Goal: Task Accomplishment & Management: Use online tool/utility

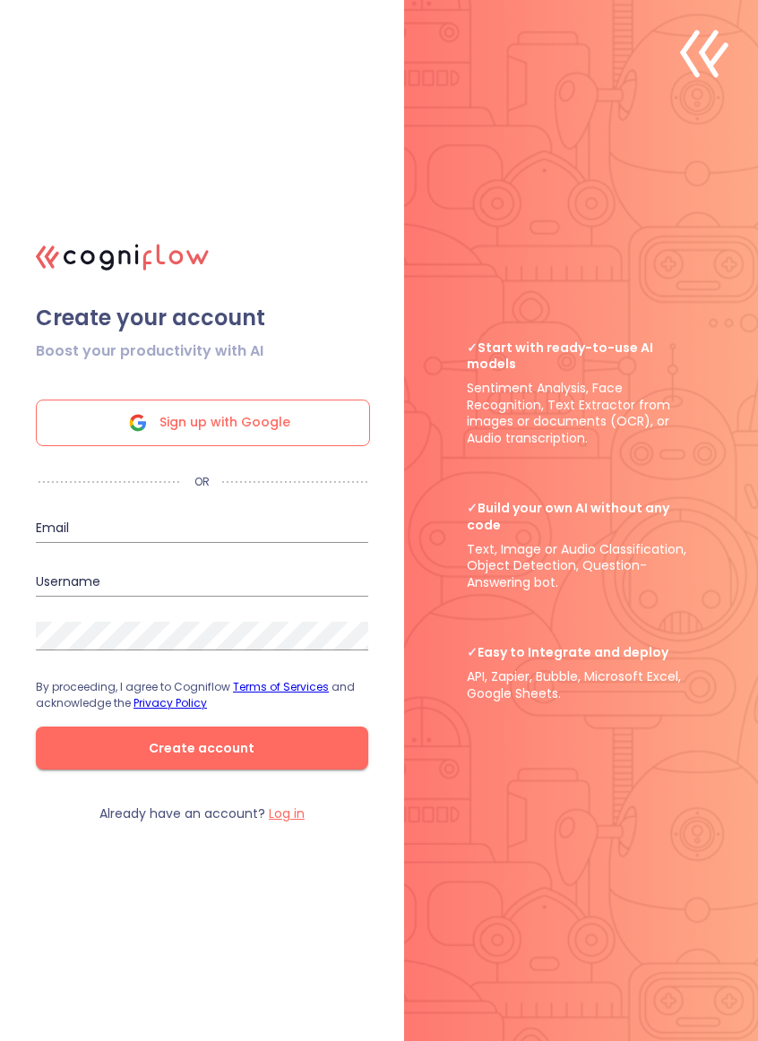
click at [265, 412] on span "Sign up with Google" at bounding box center [224, 422] width 131 height 45
click at [313, 415] on div "Sign up with Google" at bounding box center [203, 422] width 334 height 47
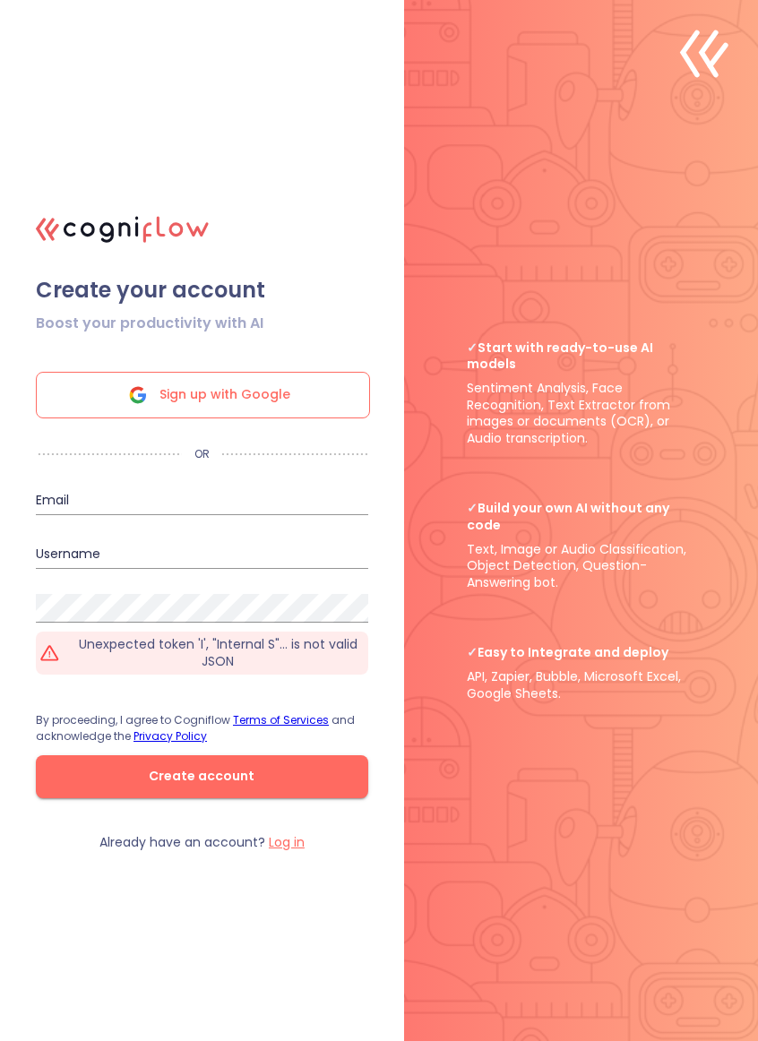
click at [245, 774] on span "Create account" at bounding box center [201, 776] width 275 height 22
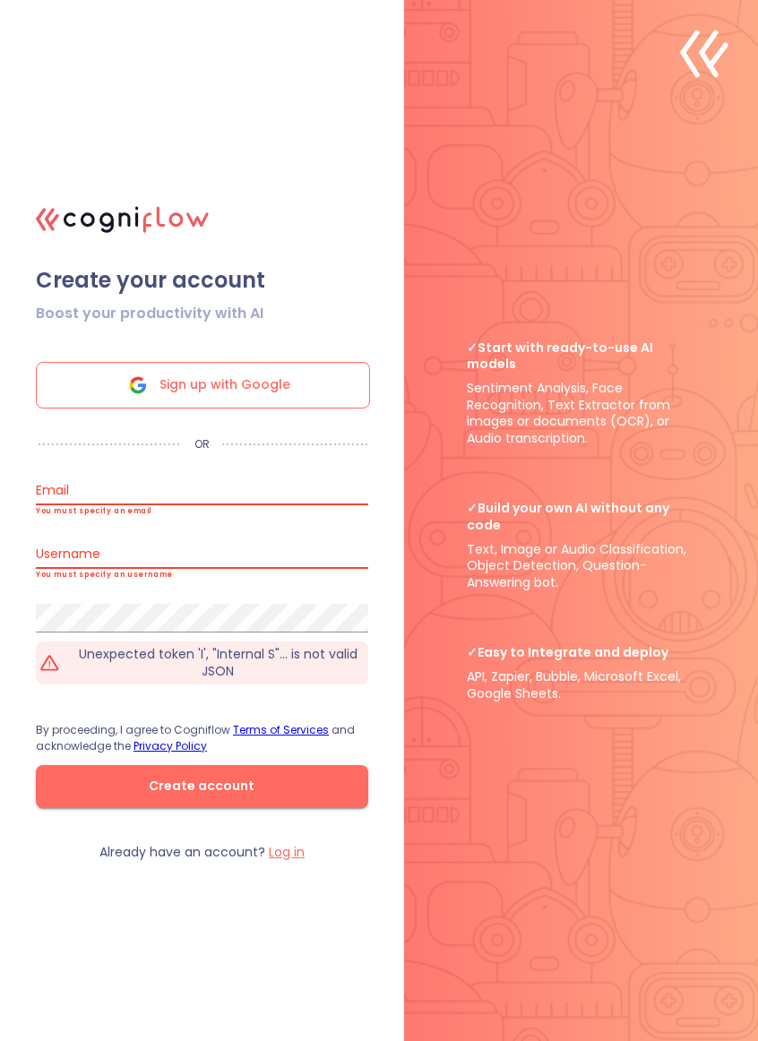
click at [204, 788] on span "Create account" at bounding box center [201, 786] width 275 height 22
click at [211, 777] on span "Create account" at bounding box center [201, 786] width 275 height 22
click at [263, 369] on span "Sign up with Google" at bounding box center [224, 385] width 131 height 45
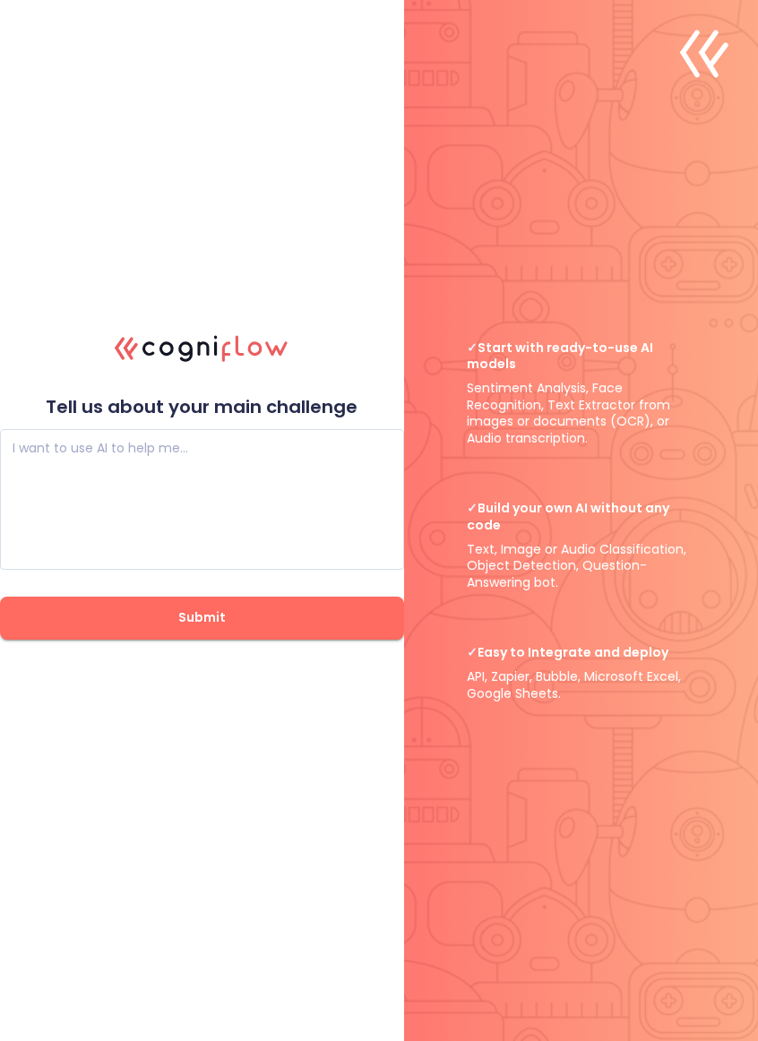
click at [116, 447] on textarea at bounding box center [202, 498] width 379 height 107
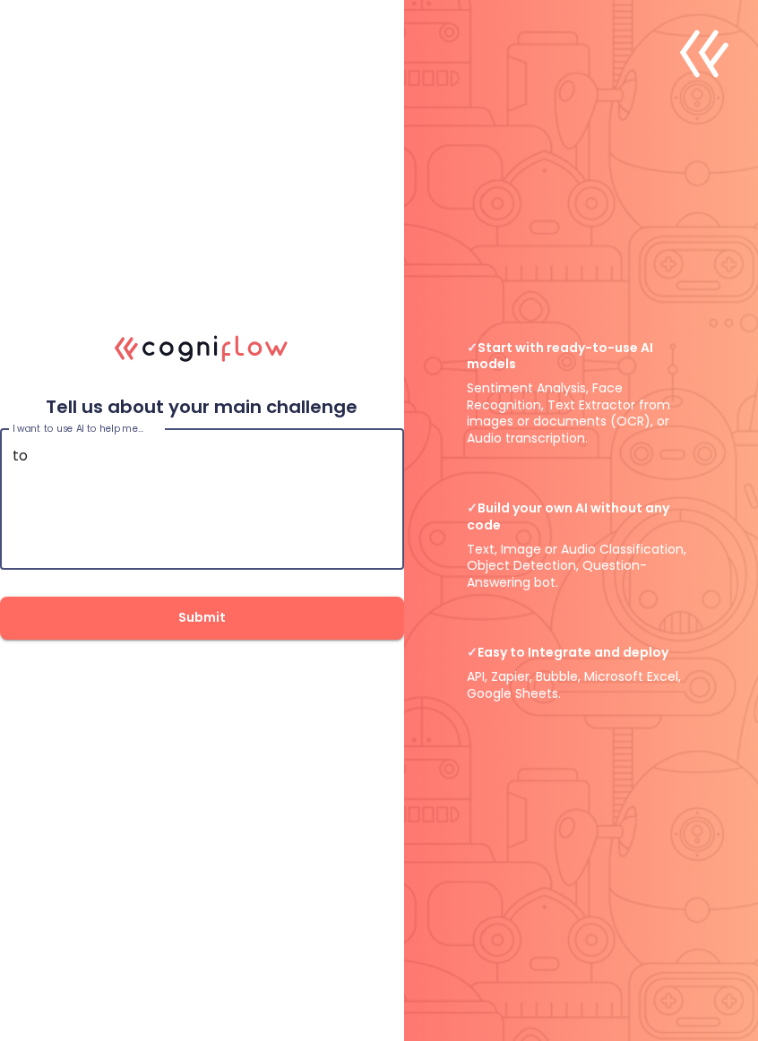
type textarea "t"
type textarea "pour crée une ia"
click at [382, 605] on button "Submit" at bounding box center [202, 618] width 404 height 43
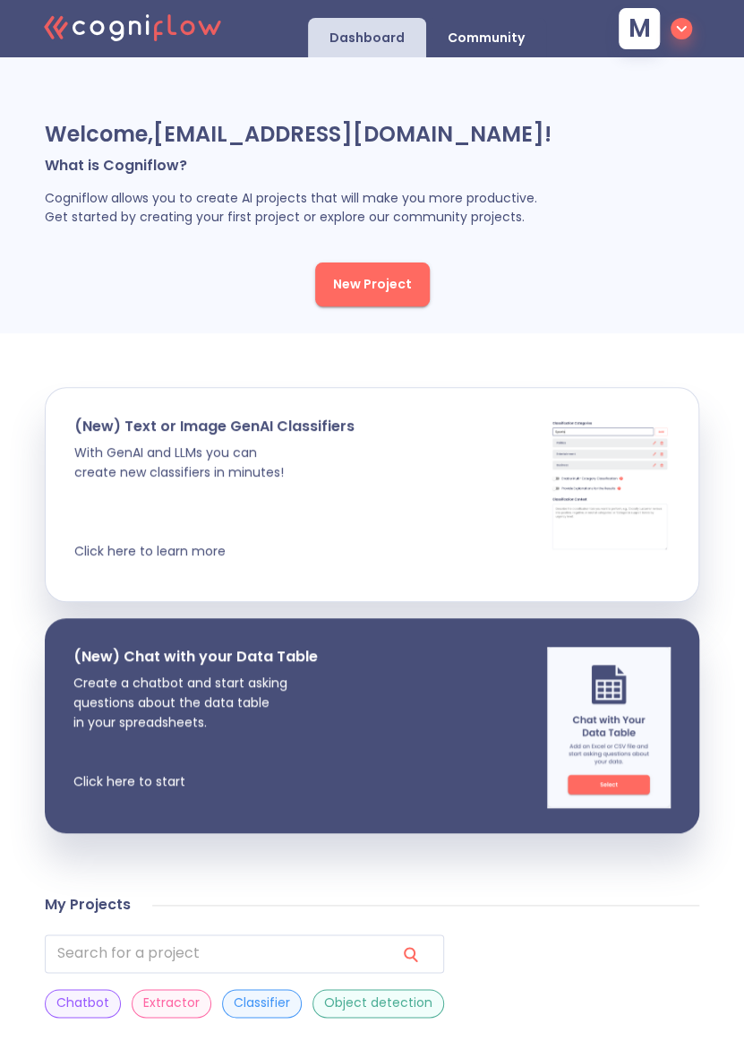
click at [124, 953] on input "search" at bounding box center [213, 953] width 337 height 39
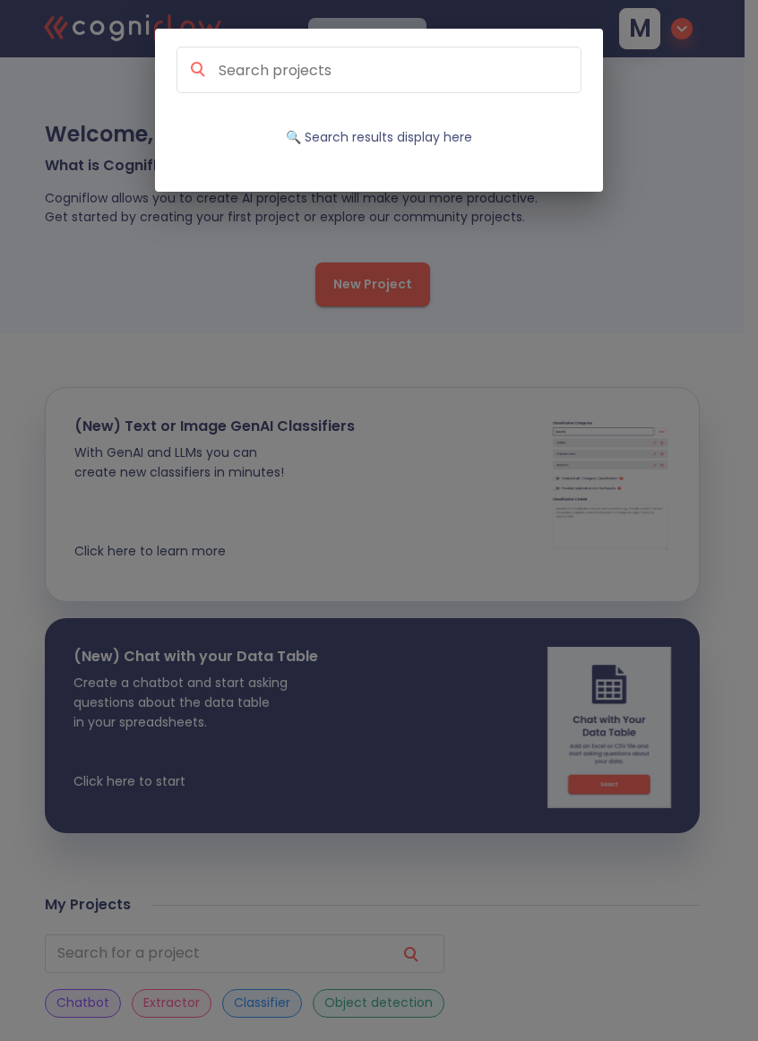
click at [601, 944] on div "🔍 Search results display here" at bounding box center [379, 520] width 758 height 1041
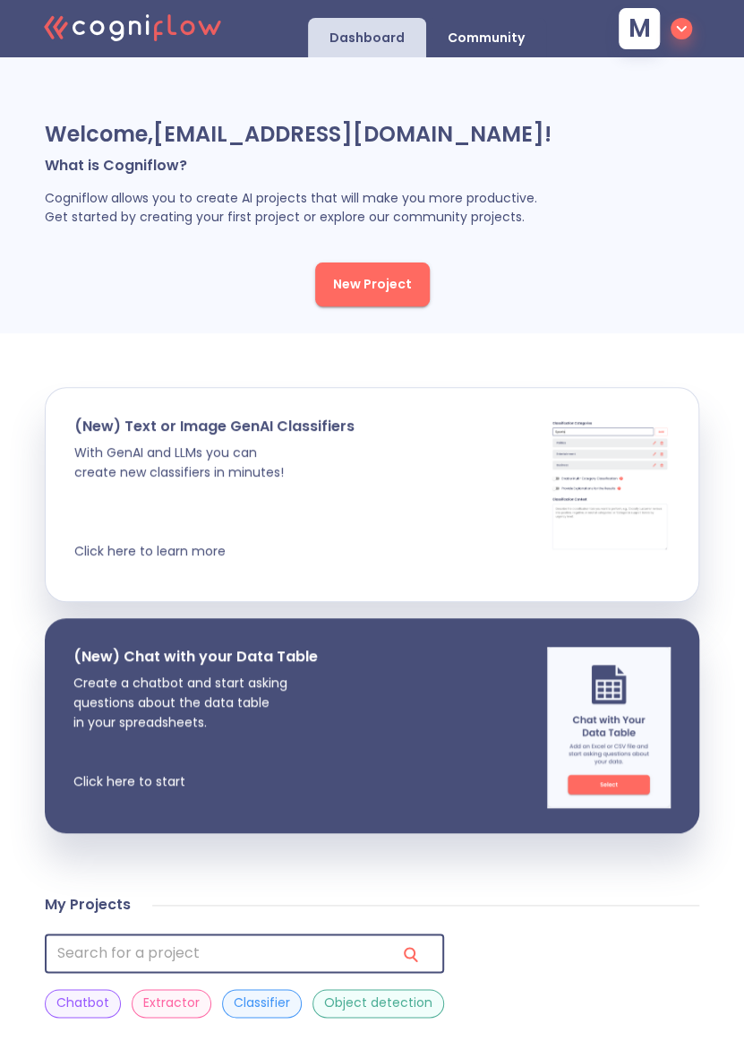
click at [90, 1005] on p "Chatbot" at bounding box center [82, 1002] width 53 height 17
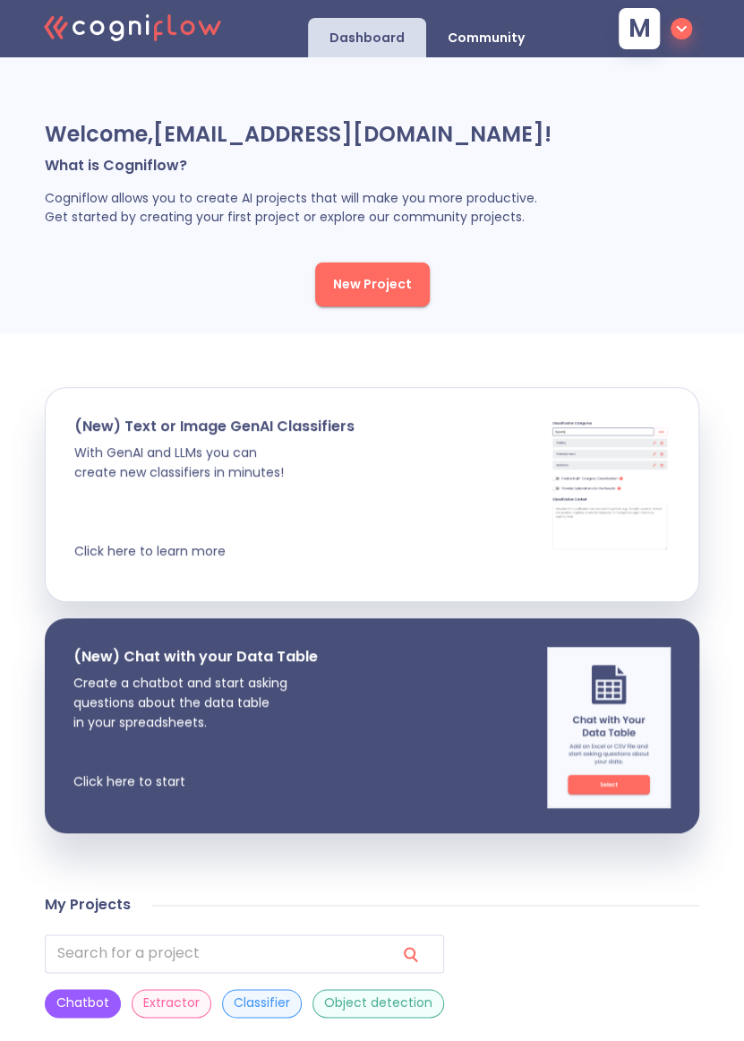
click at [79, 1006] on p "Chatbot" at bounding box center [82, 1002] width 53 height 17
click at [99, 951] on input "search" at bounding box center [213, 953] width 337 height 39
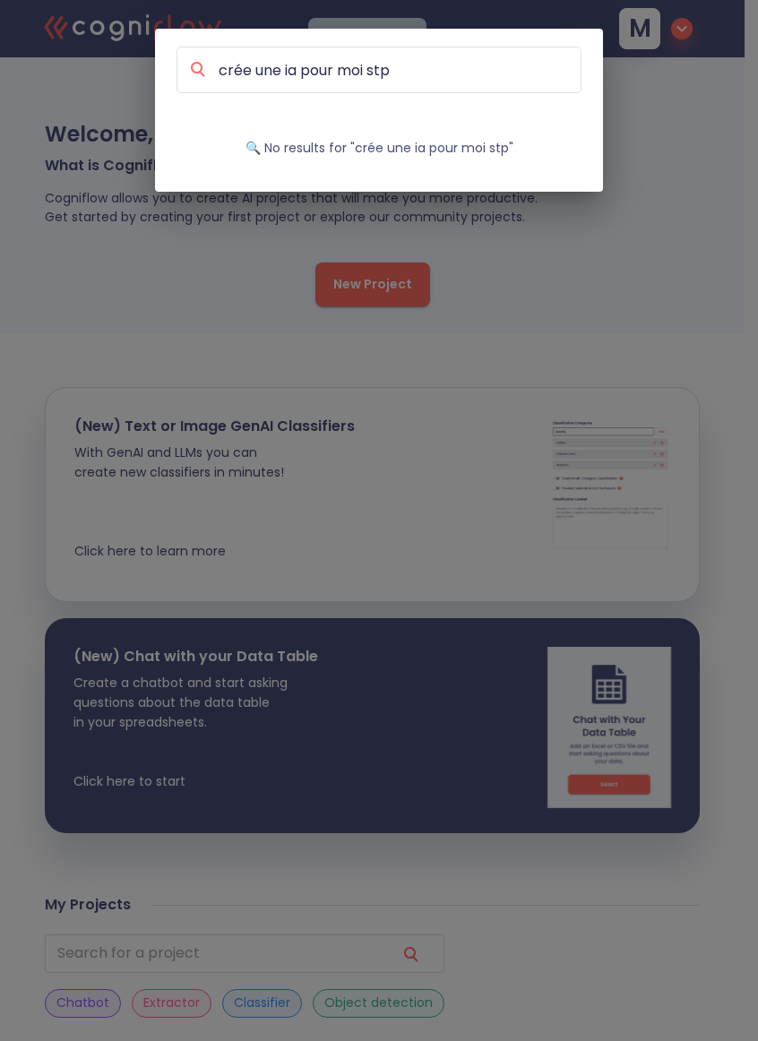
type input "crée une ia pour moi stp"
click at [506, 142] on p "🔍 No results for " crée une ia pour moi stp "" at bounding box center [379, 148] width 268 height 17
click at [444, 73] on input at bounding box center [399, 70] width 364 height 24
click at [677, 265] on div "🔍 Search results display here" at bounding box center [379, 520] width 758 height 1041
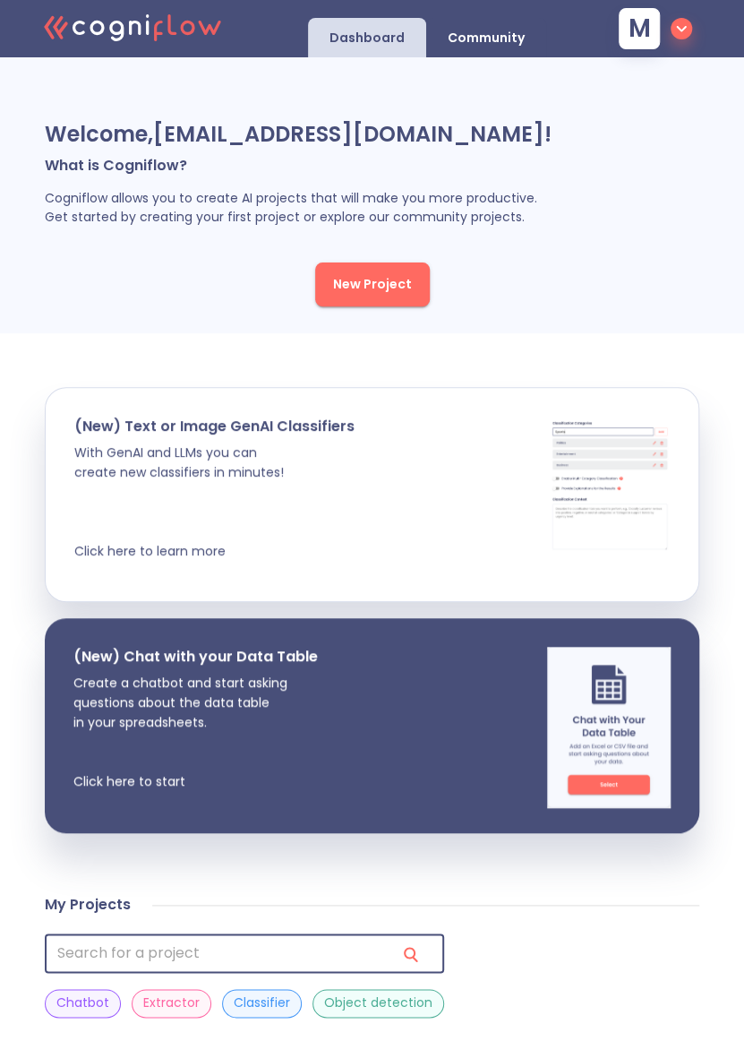
click at [391, 283] on span "New Project" at bounding box center [372, 284] width 79 height 22
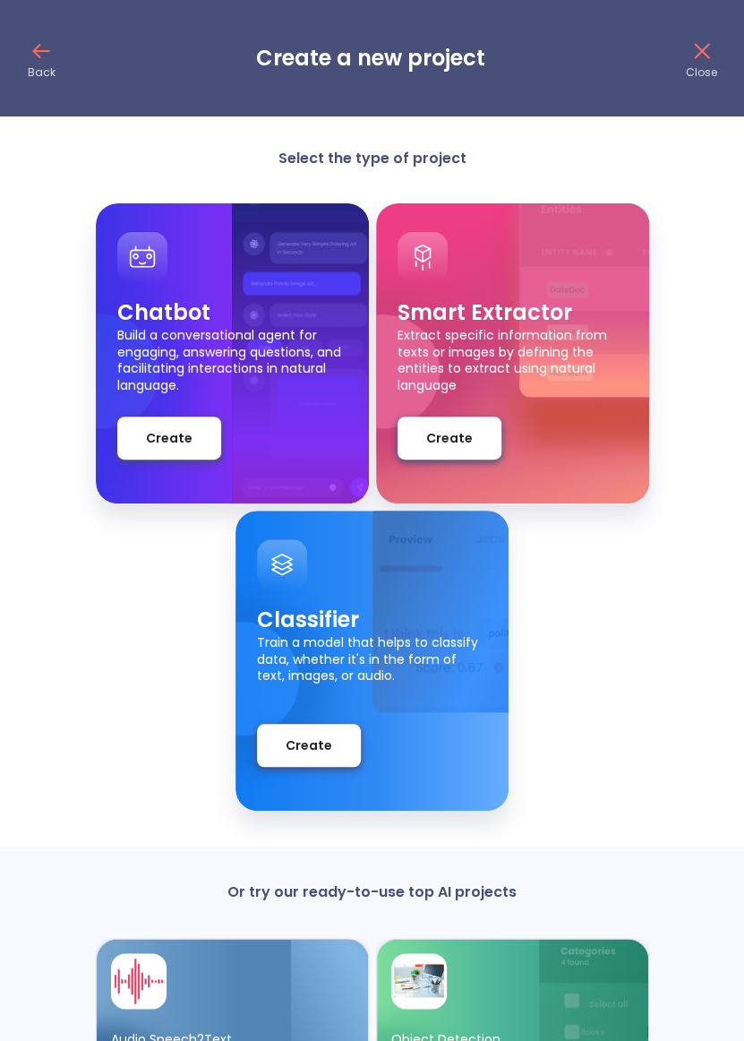
click at [175, 455] on button "Create" at bounding box center [169, 437] width 104 height 43
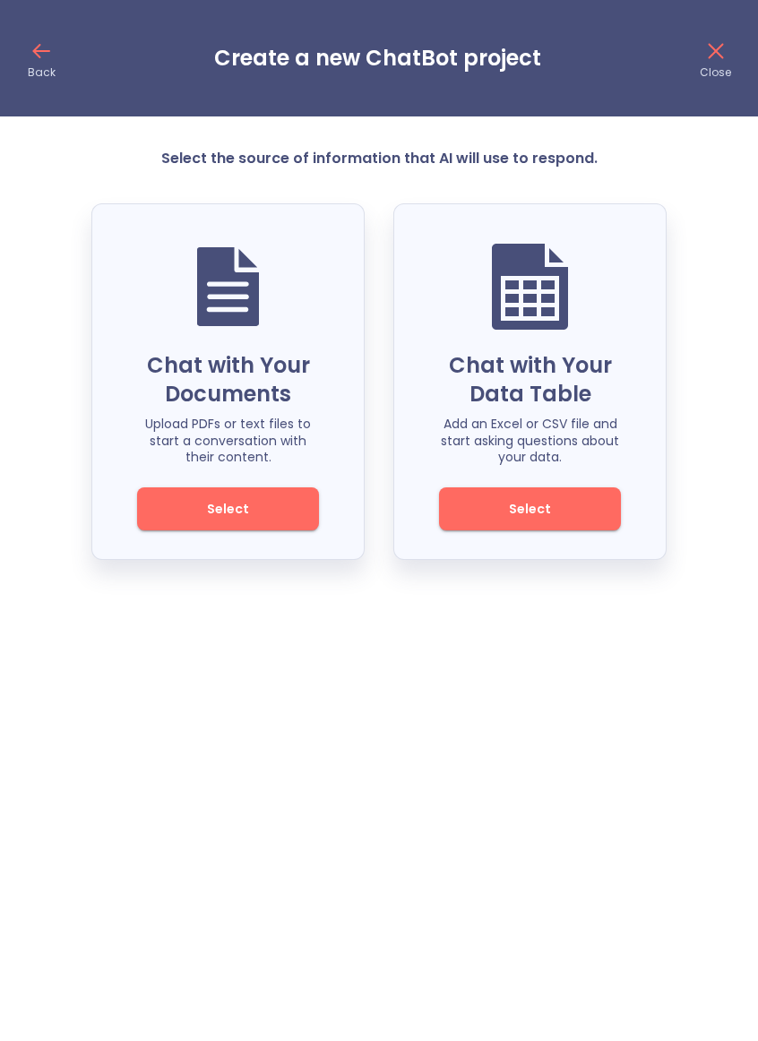
click at [613, 592] on html "Back Create a new ChatBot project Close Select the source of information that A…" at bounding box center [379, 296] width 758 height 592
click at [41, 51] on icon at bounding box center [42, 51] width 14 height 0
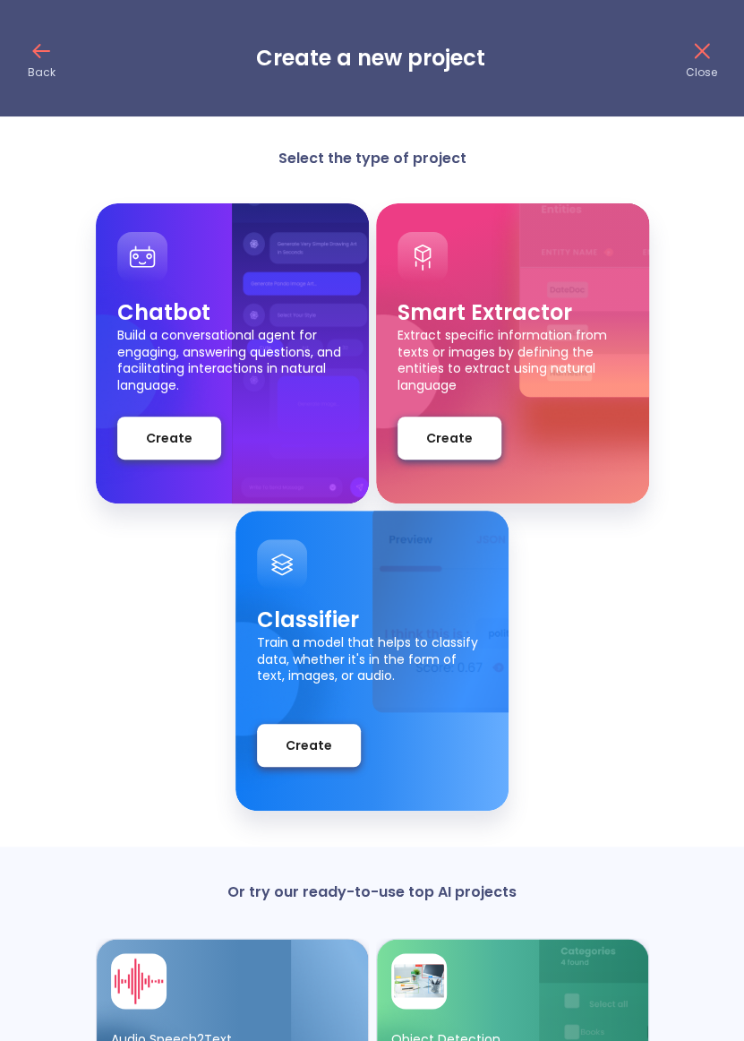
click at [41, 51] on icon at bounding box center [42, 51] width 14 height 0
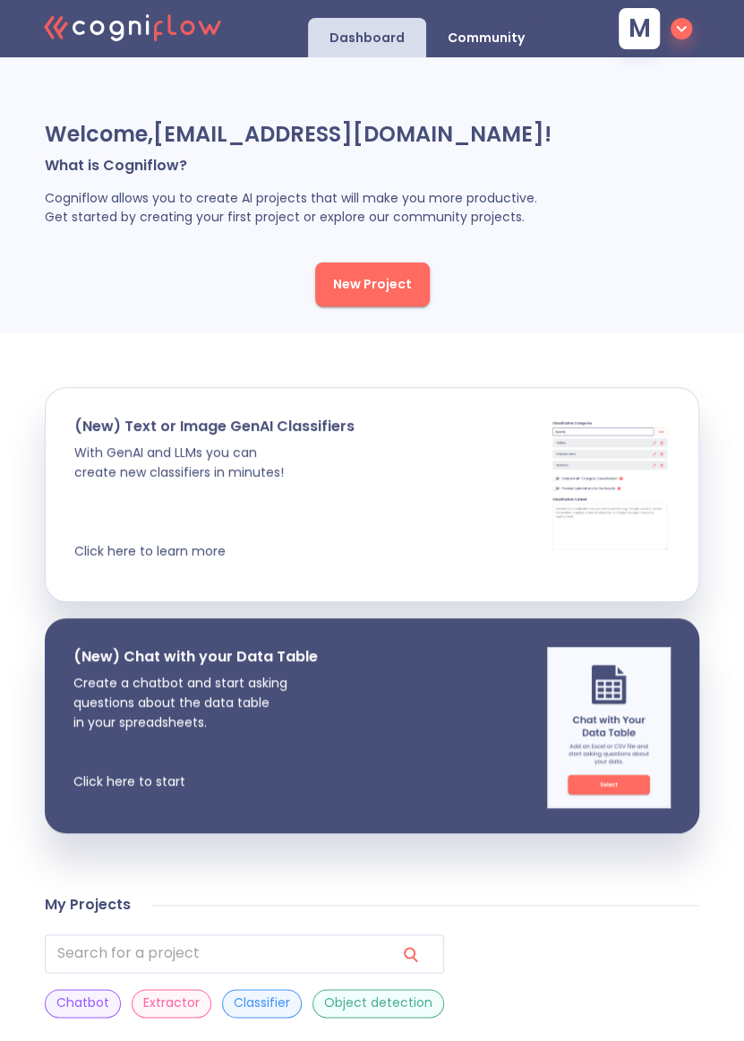
click at [684, 23] on icon "button" at bounding box center [681, 28] width 21 height 21
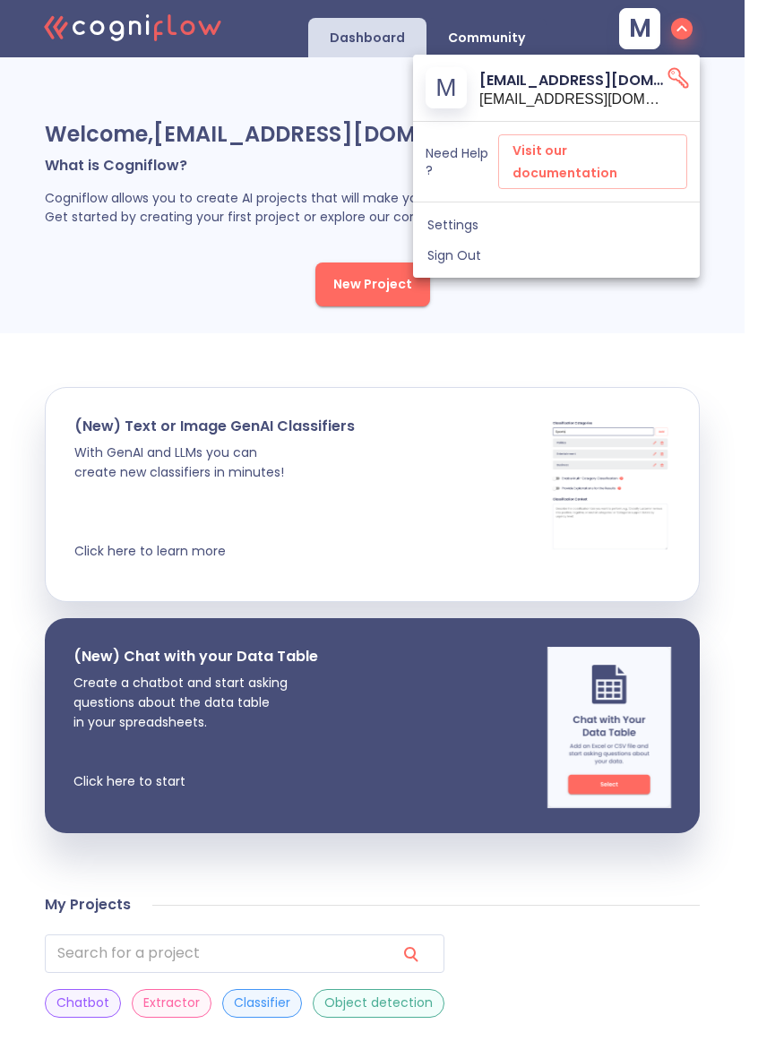
click at [633, 312] on div at bounding box center [379, 520] width 758 height 1041
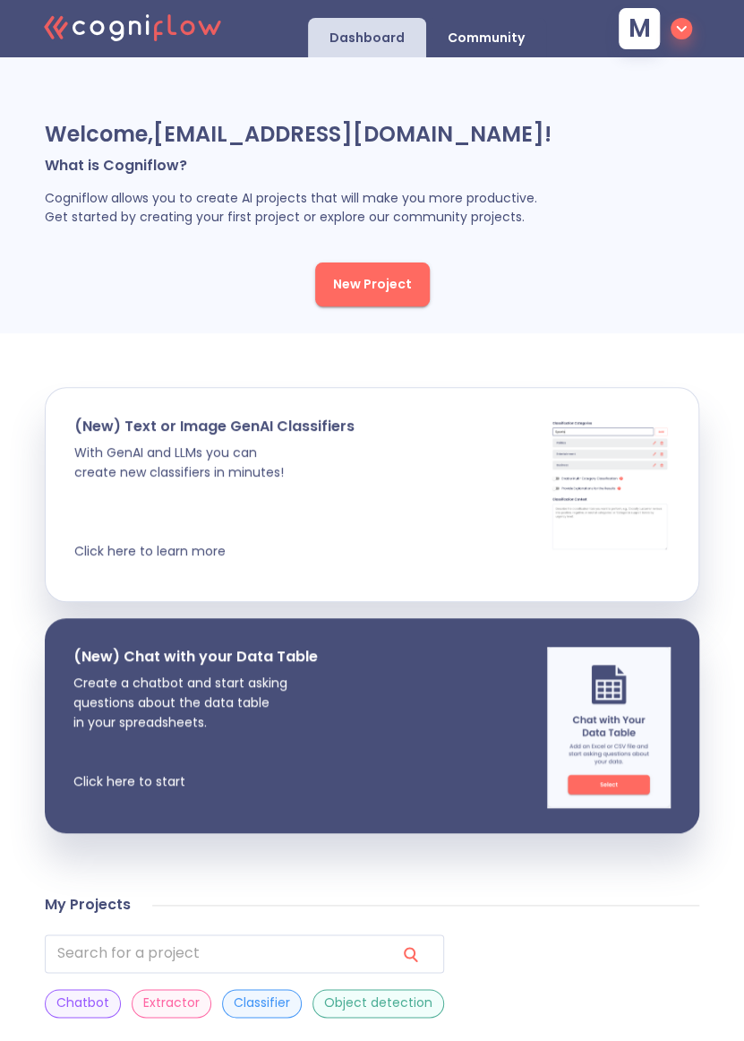
click at [487, 32] on p "Community" at bounding box center [486, 38] width 77 height 17
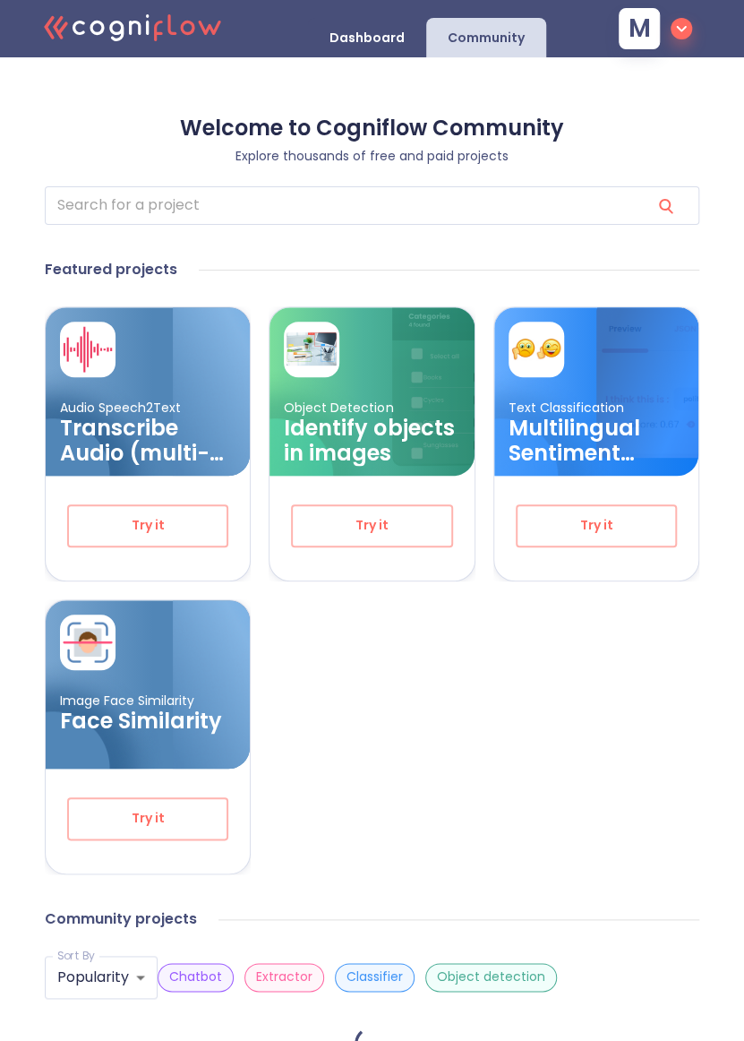
click at [401, 25] on div "Dashboard" at bounding box center [367, 37] width 118 height 39
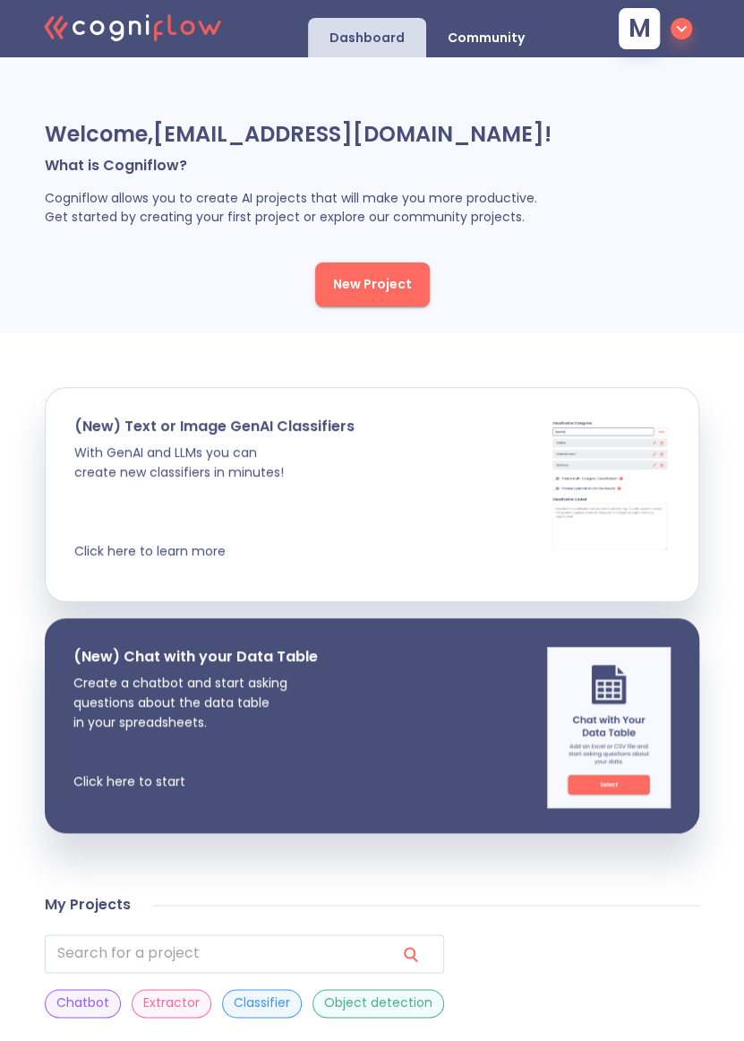
click at [383, 270] on button "New Project" at bounding box center [372, 284] width 115 height 44
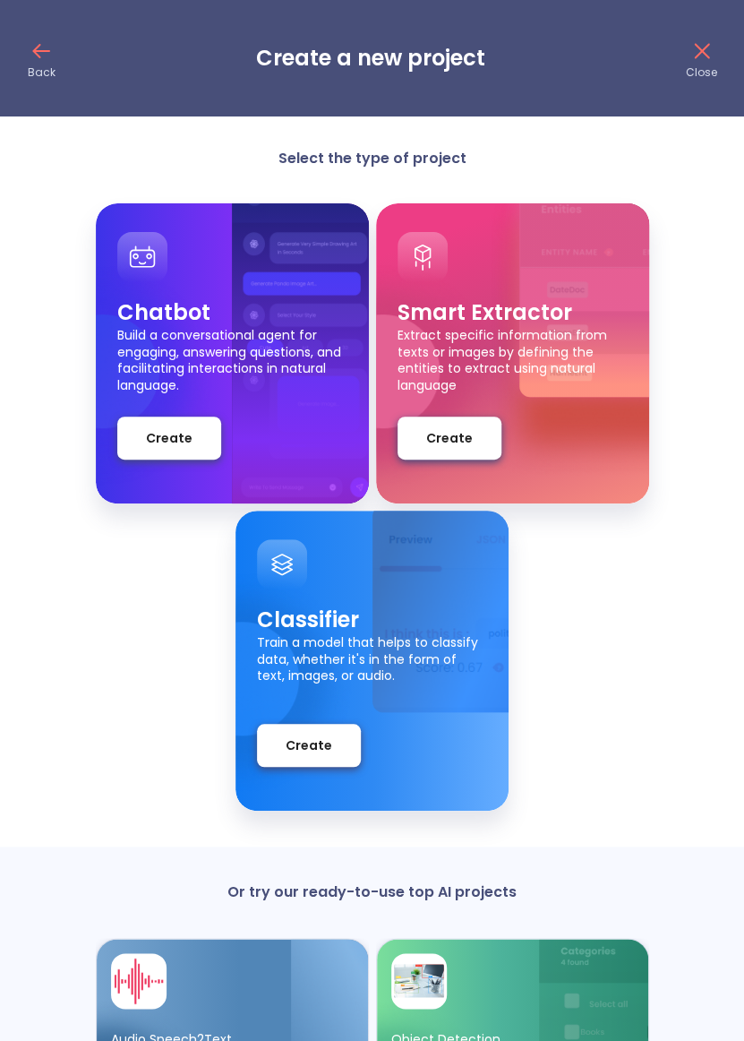
click at [176, 434] on span "Create" at bounding box center [169, 438] width 47 height 22
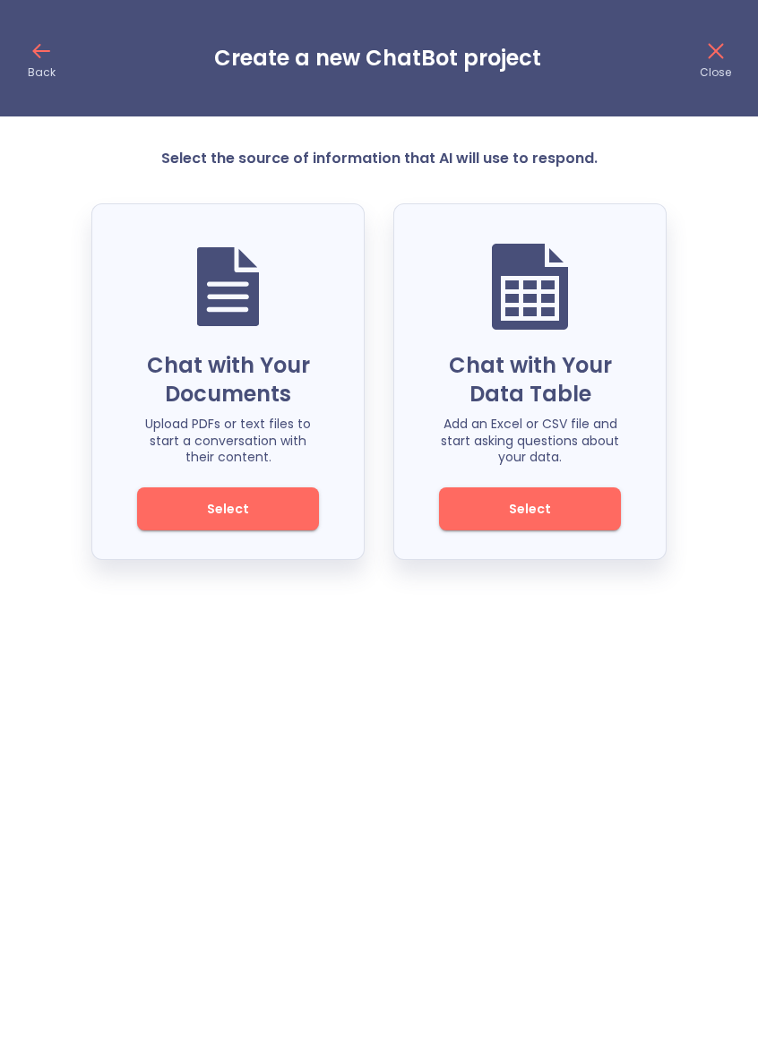
click at [564, 496] on button "Select" at bounding box center [530, 508] width 182 height 43
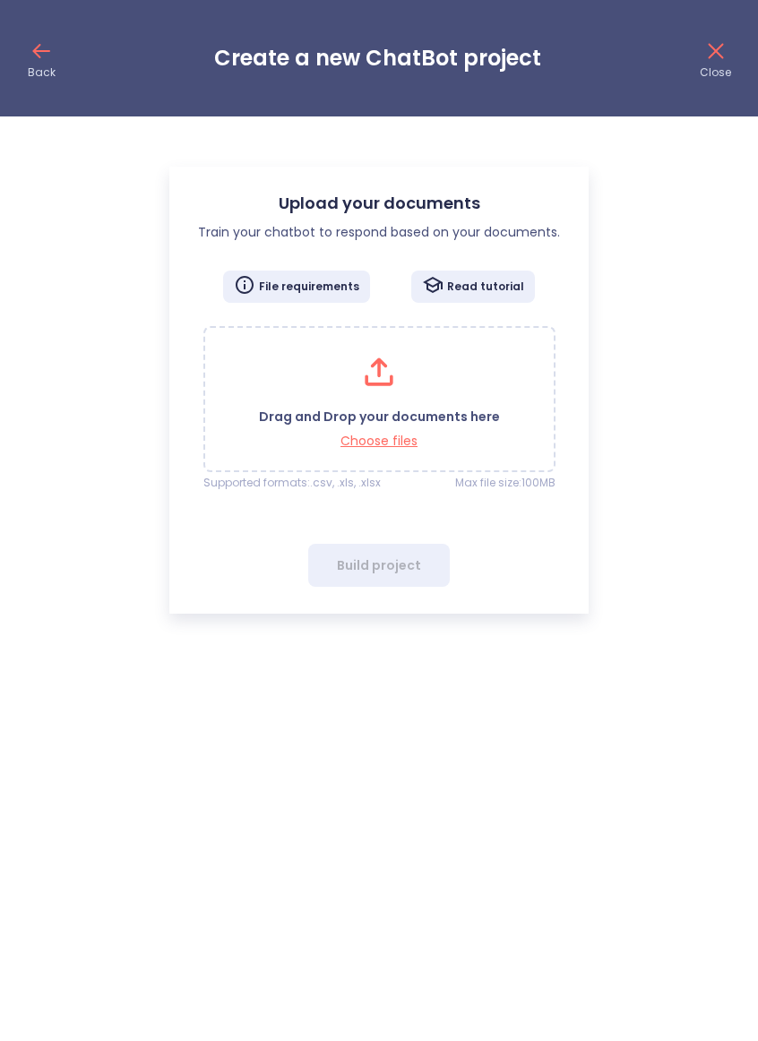
click at [425, 393] on div "Drag and Drop your documents here Choose files" at bounding box center [379, 398] width 241 height 99
click at [35, 48] on icon at bounding box center [37, 51] width 6 height 13
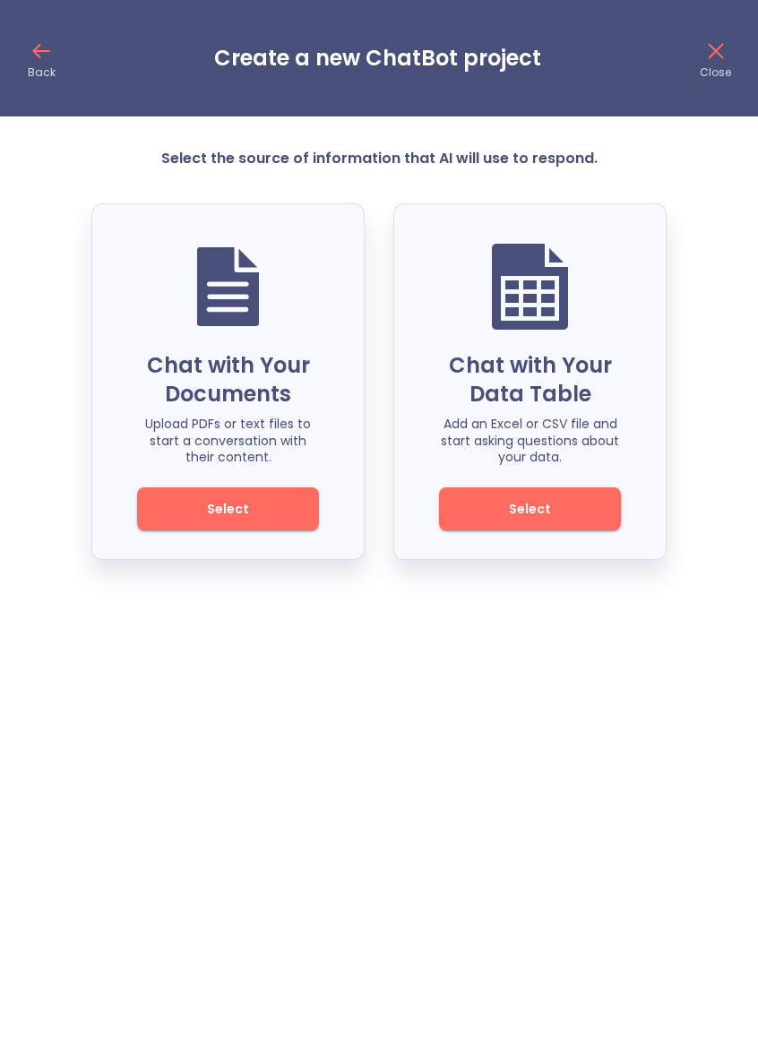
click at [227, 356] on p "Chat with Your Documents" at bounding box center [228, 379] width 182 height 57
click at [259, 512] on span "Select" at bounding box center [227, 509] width 121 height 22
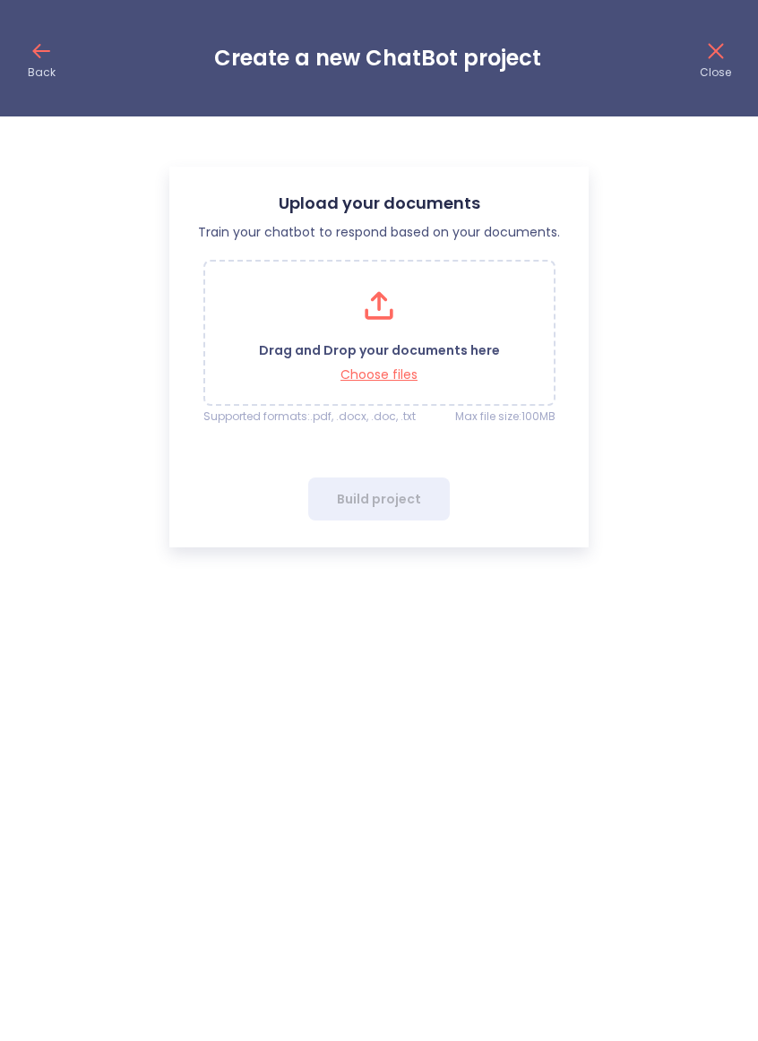
click at [36, 47] on icon at bounding box center [37, 51] width 6 height 13
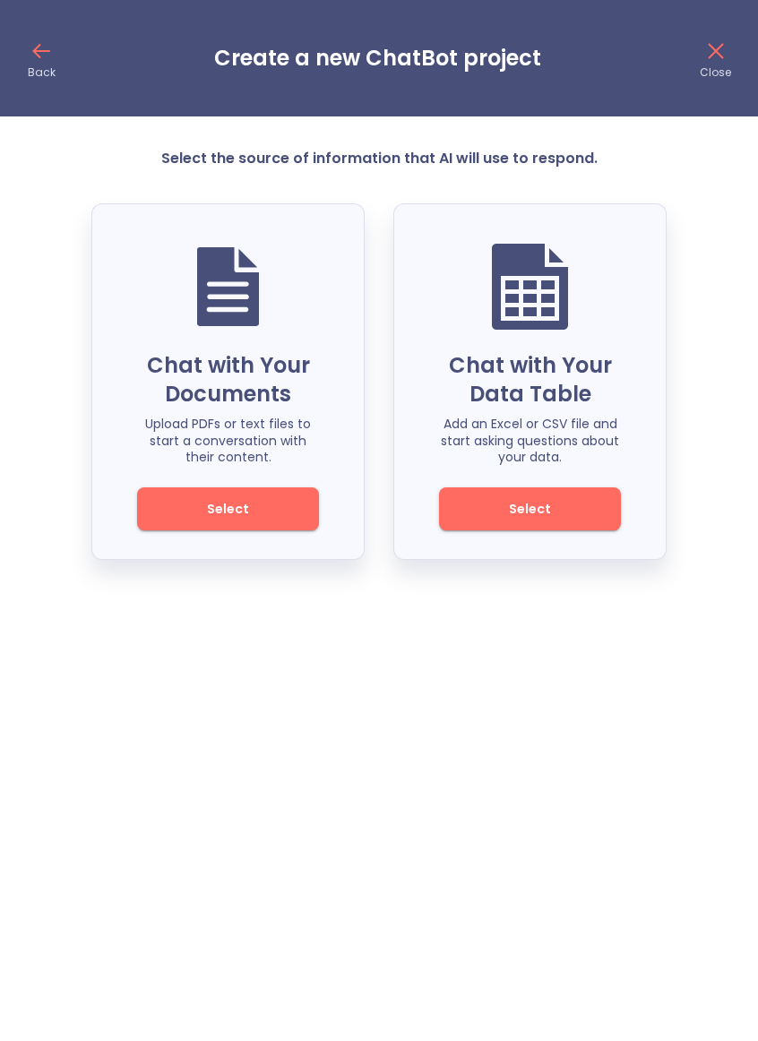
click at [519, 523] on button "Select" at bounding box center [530, 508] width 182 height 43
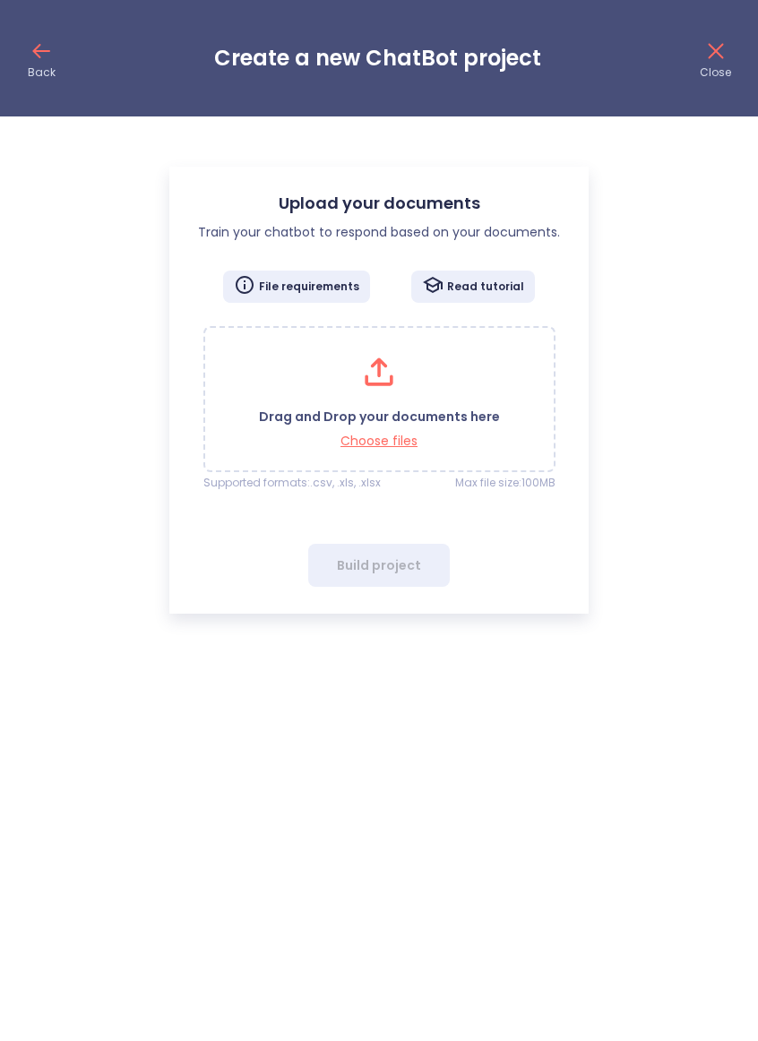
click at [507, 407] on div "Drag and Drop your documents here Choose files" at bounding box center [379, 399] width 352 height 146
click at [34, 45] on icon at bounding box center [41, 51] width 29 height 29
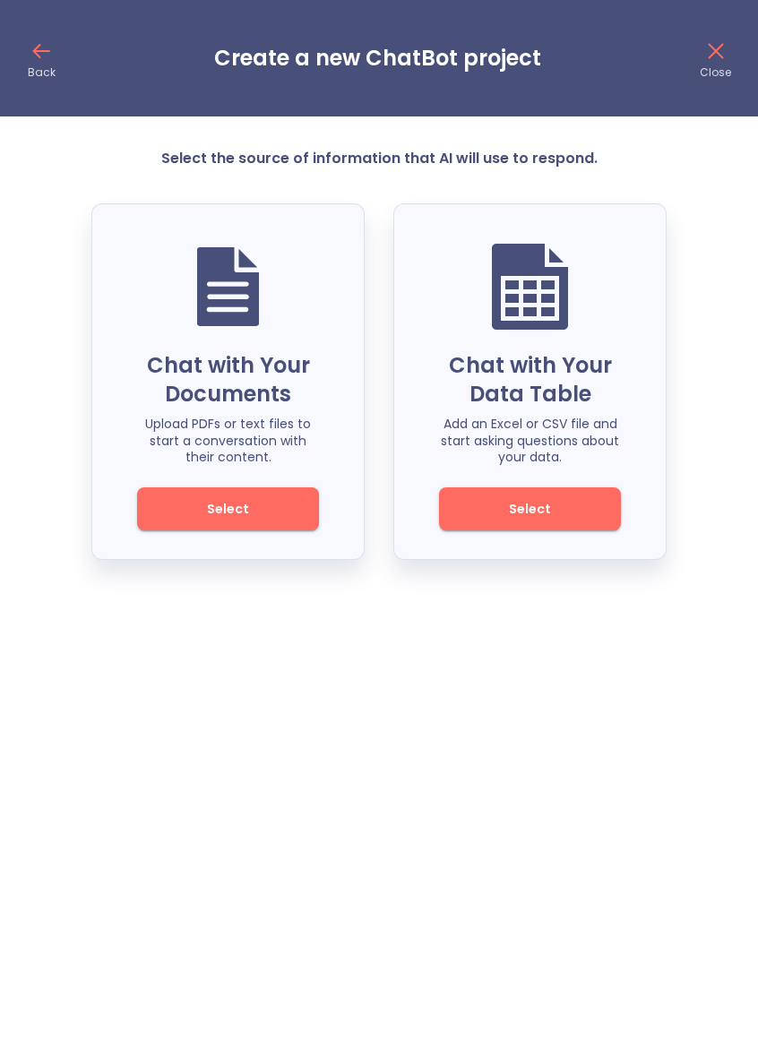
click at [226, 505] on span "Select" at bounding box center [227, 509] width 121 height 22
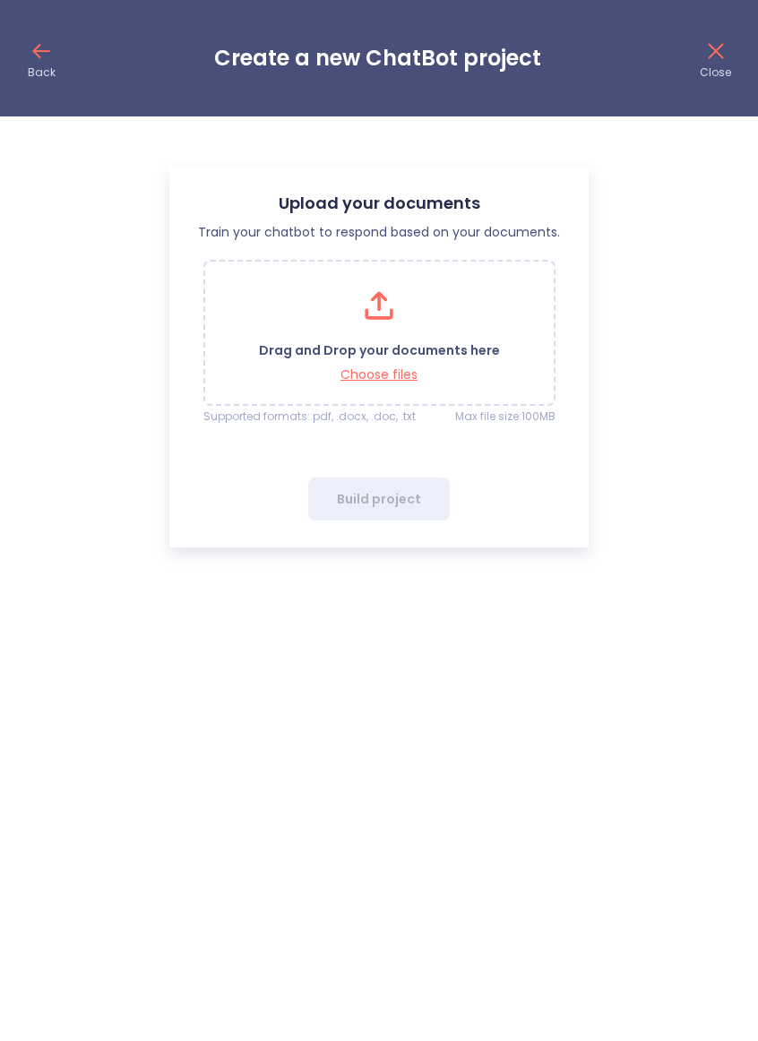
click at [437, 348] on p "Drag and Drop your documents here" at bounding box center [379, 350] width 241 height 17
click at [415, 508] on div "Build project" at bounding box center [379, 498] width 142 height 43
click at [450, 372] on p "Choose files" at bounding box center [379, 374] width 241 height 17
click at [466, 272] on div "Drag and Drop your documents here Choose files" at bounding box center [379, 333] width 352 height 146
